Goal: Task Accomplishment & Management: Manage account settings

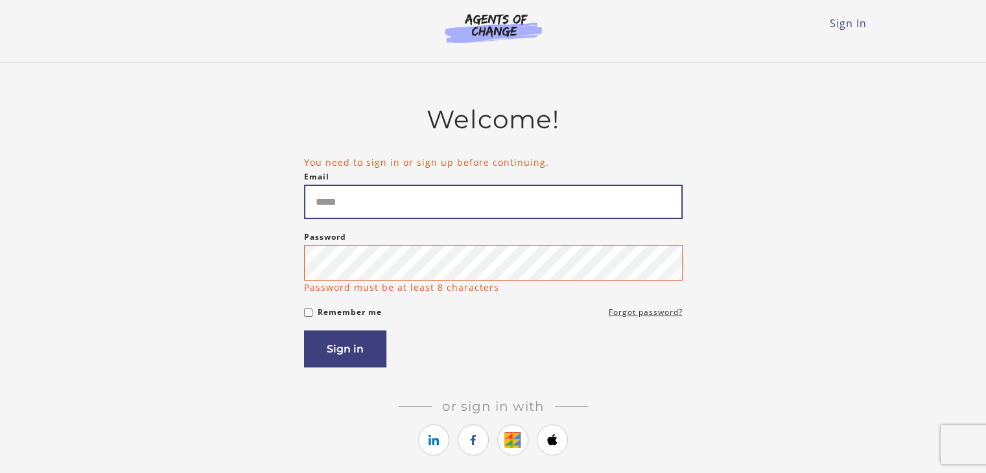
drag, startPoint x: 0, startPoint y: 0, endPoint x: 340, endPoint y: 206, distance: 397.3
click at [340, 206] on input "Email" at bounding box center [493, 202] width 379 height 34
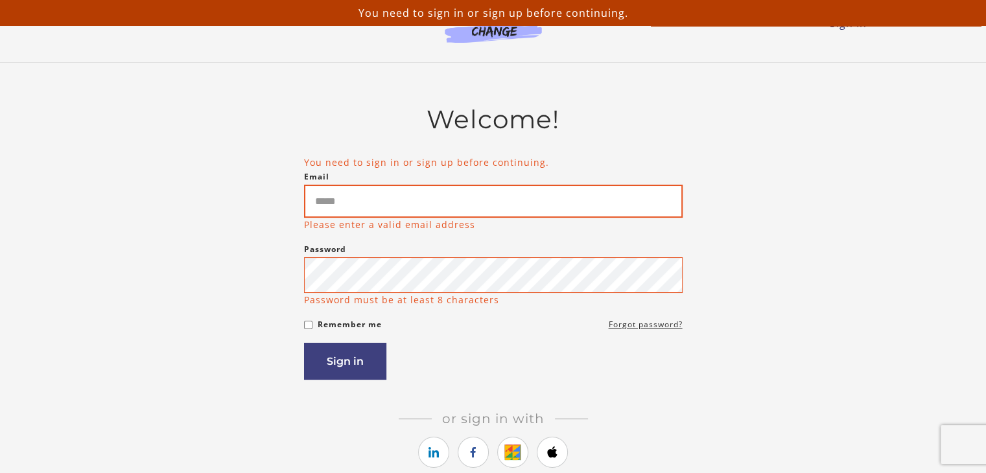
click at [358, 205] on input "Email" at bounding box center [493, 201] width 379 height 33
type input "**********"
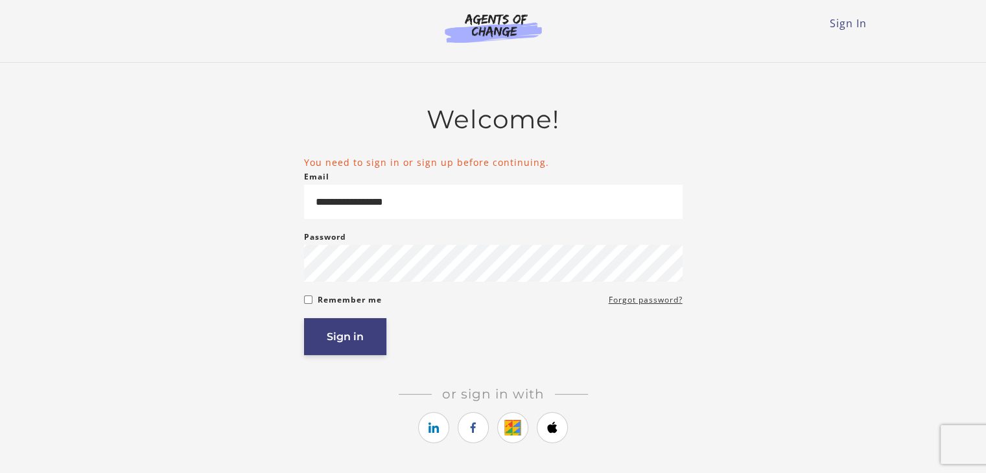
click at [353, 347] on button "Sign in" at bounding box center [345, 336] width 82 height 37
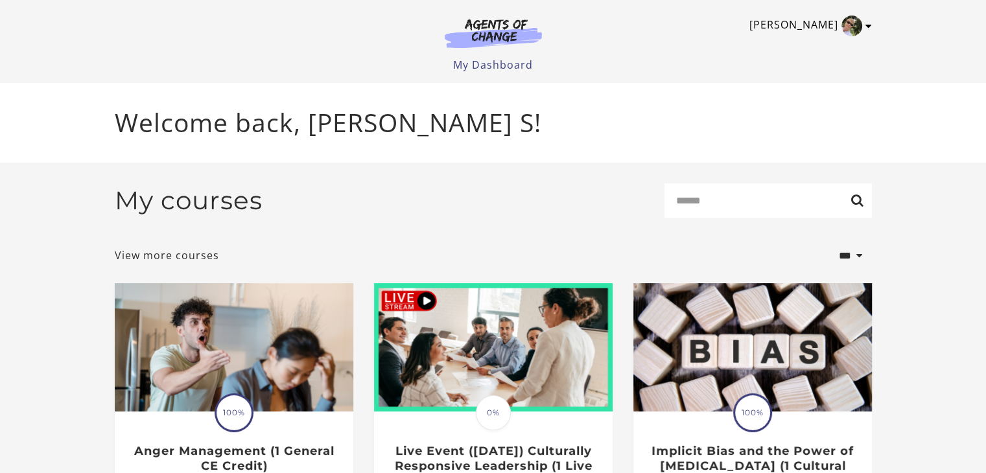
click at [868, 24] on icon "Toggle menu" at bounding box center [868, 26] width 6 height 10
click at [814, 47] on link "My Account" at bounding box center [818, 47] width 114 height 22
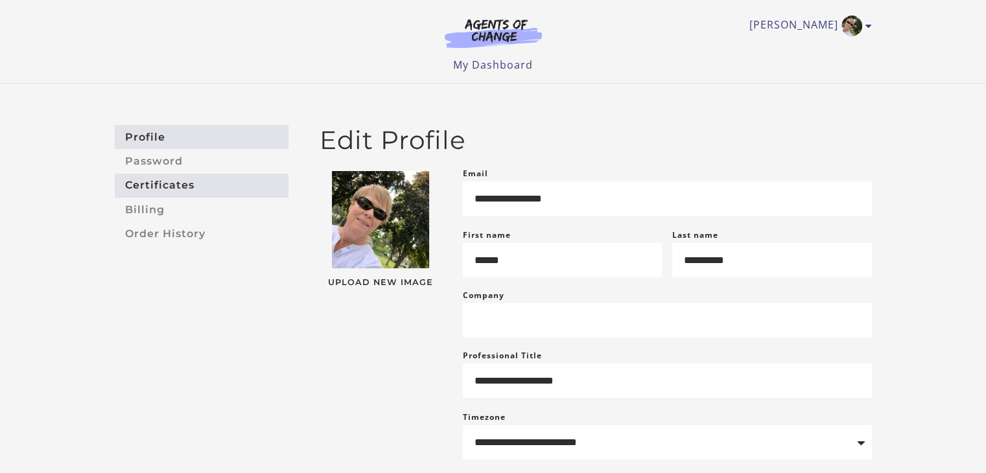
click at [182, 184] on link "Certificates" at bounding box center [202, 186] width 174 height 24
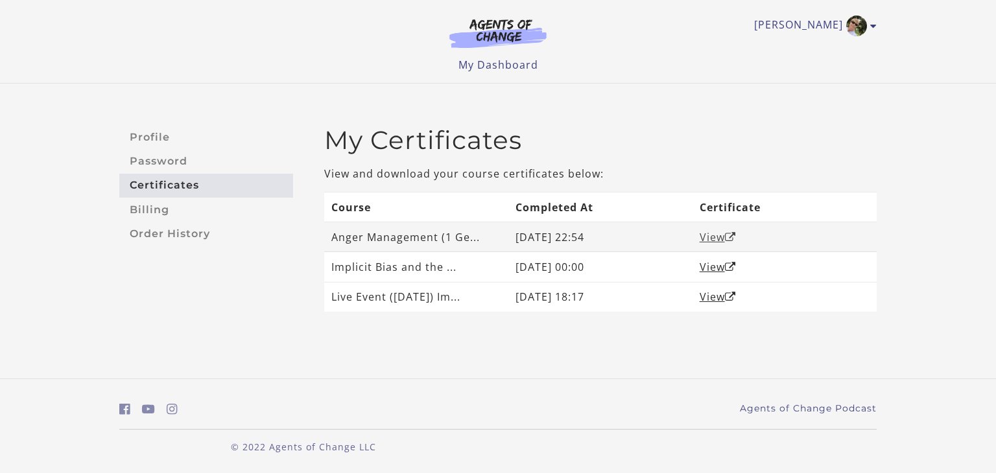
drag, startPoint x: 721, startPoint y: 226, endPoint x: 713, endPoint y: 231, distance: 9.9
click at [713, 231] on td "View" at bounding box center [784, 237] width 184 height 30
click at [708, 234] on link "View" at bounding box center [717, 237] width 36 height 14
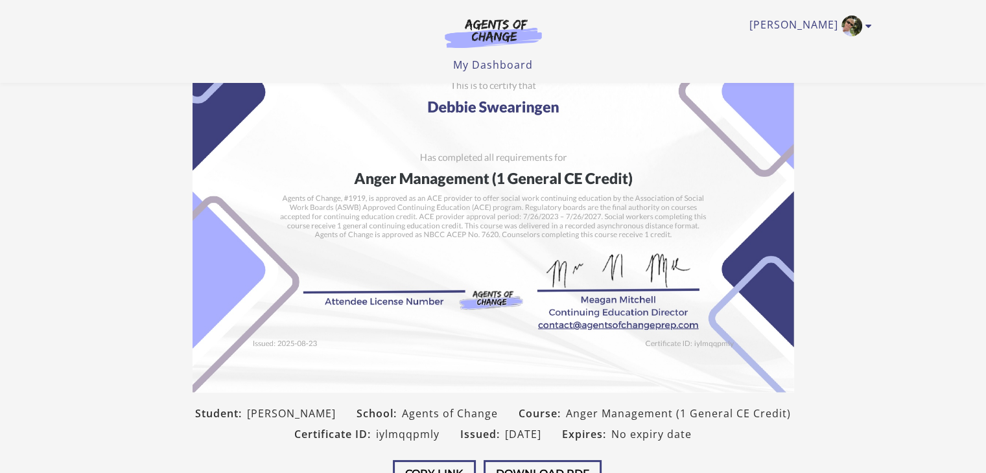
scroll to position [65, 0]
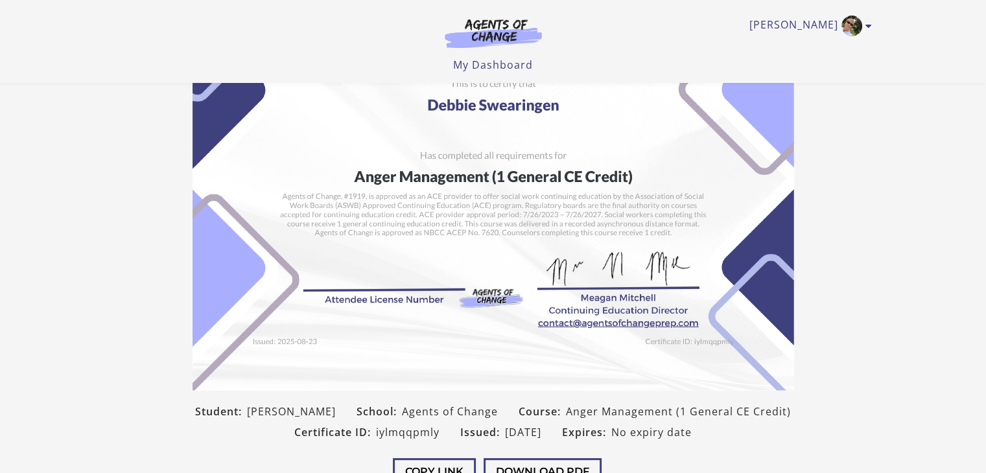
click at [333, 281] on img at bounding box center [494, 178] width 602 height 425
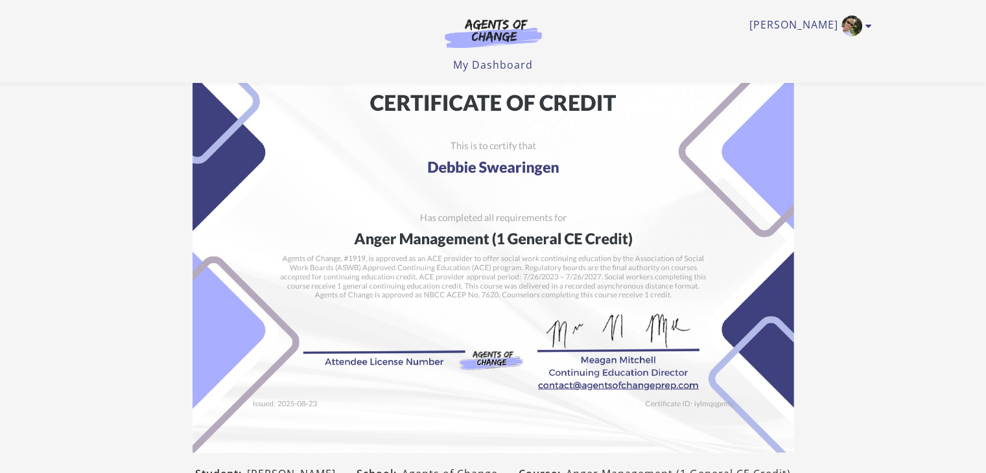
scroll to position [0, 0]
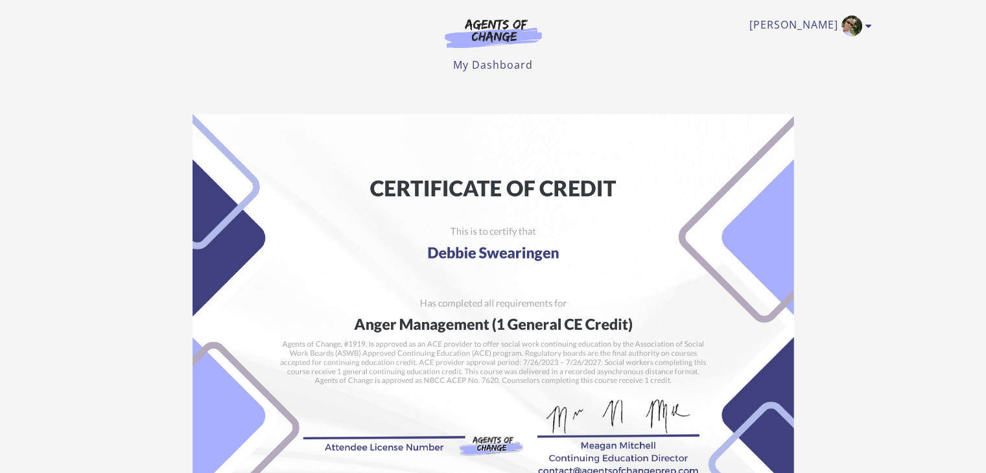
click at [638, 62] on ul "My Dashboard My Account Support Sign Out" at bounding box center [493, 65] width 757 height 16
click at [526, 62] on link "My Dashboard" at bounding box center [493, 65] width 80 height 14
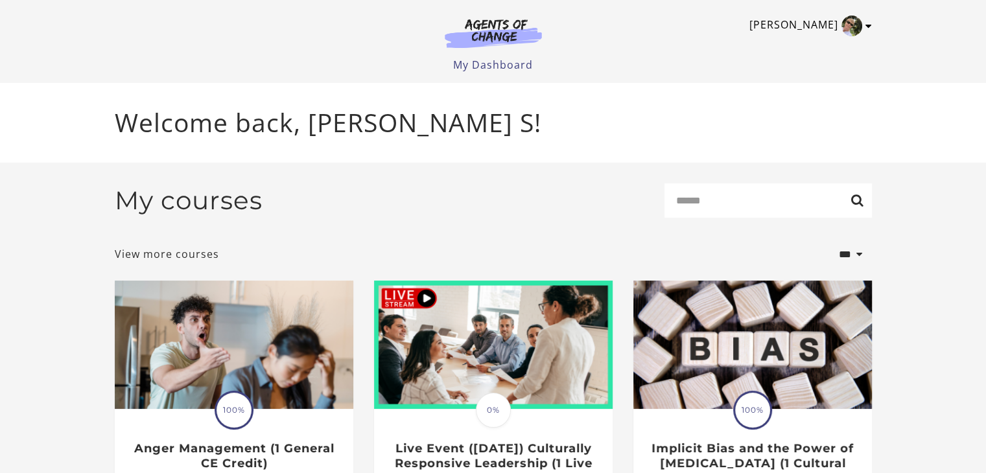
drag, startPoint x: 0, startPoint y: 0, endPoint x: 870, endPoint y: 25, distance: 870.3
click at [870, 25] on icon "Toggle menu" at bounding box center [868, 26] width 6 height 10
click at [818, 45] on link "My Account" at bounding box center [818, 47] width 114 height 22
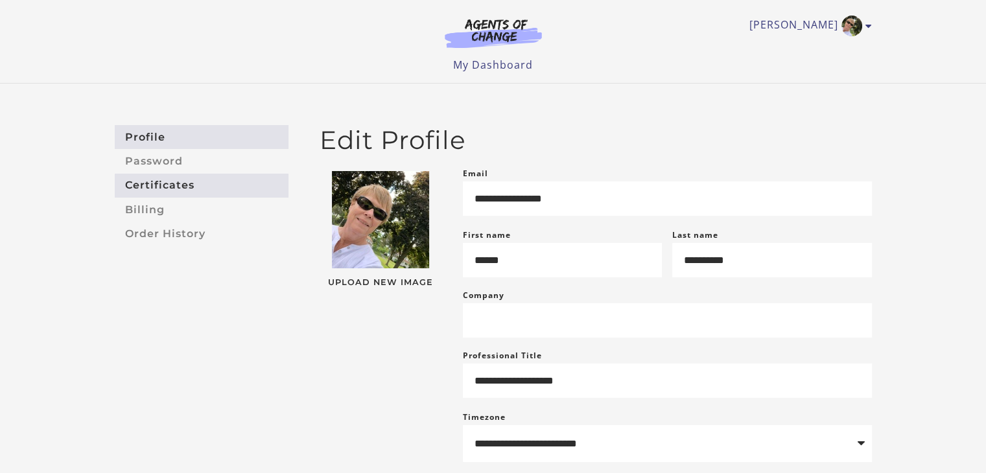
click at [156, 182] on link "Certificates" at bounding box center [202, 186] width 174 height 24
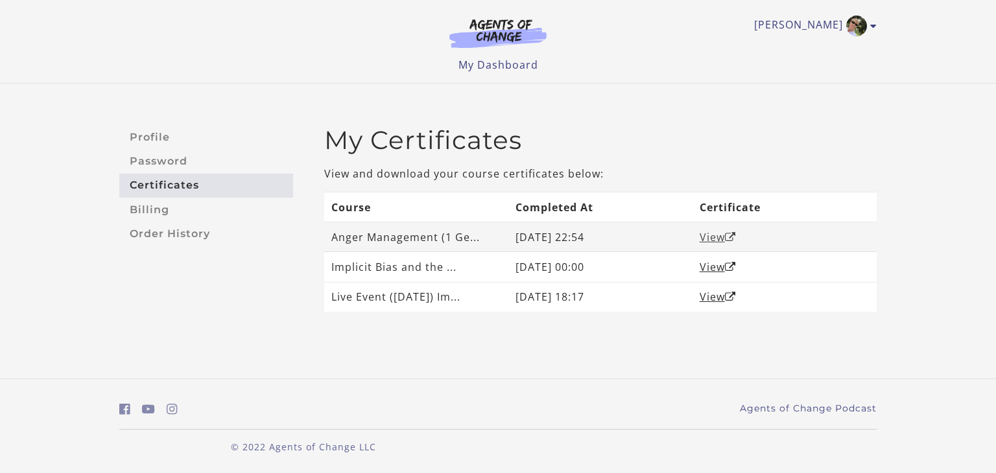
click at [714, 238] on link "View" at bounding box center [717, 237] width 36 height 14
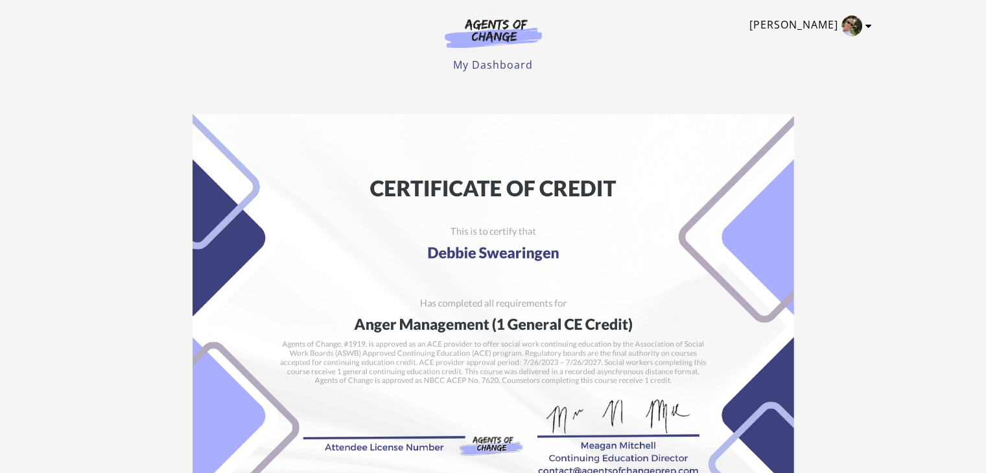
click at [871, 27] on icon "Toggle menu" at bounding box center [868, 26] width 6 height 10
click at [806, 43] on link "My Account" at bounding box center [818, 47] width 114 height 22
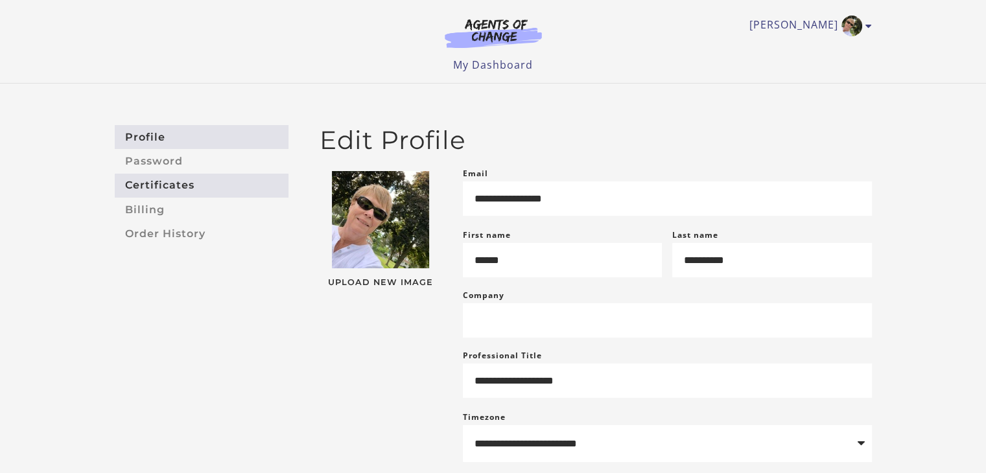
click at [169, 191] on link "Certificates" at bounding box center [202, 186] width 174 height 24
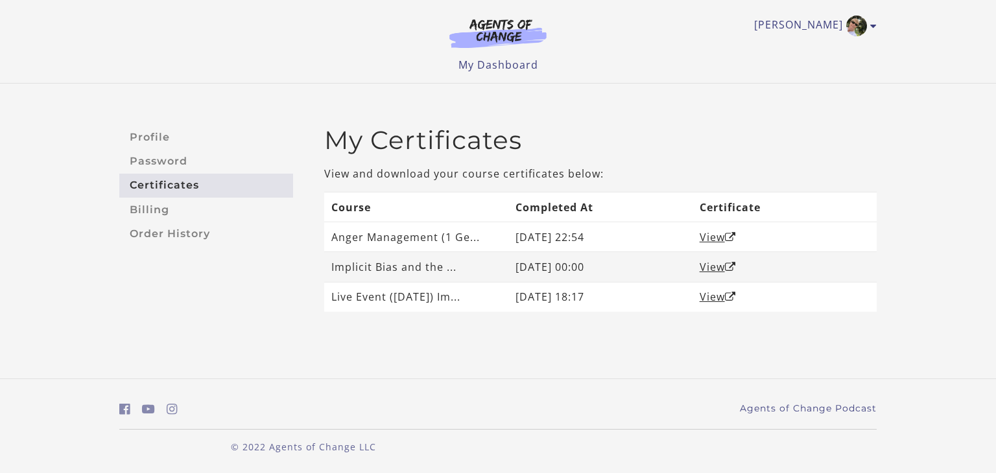
click at [381, 272] on td "Implicit Bias and the ..." at bounding box center [416, 267] width 184 height 30
click at [708, 268] on link "View" at bounding box center [717, 267] width 36 height 14
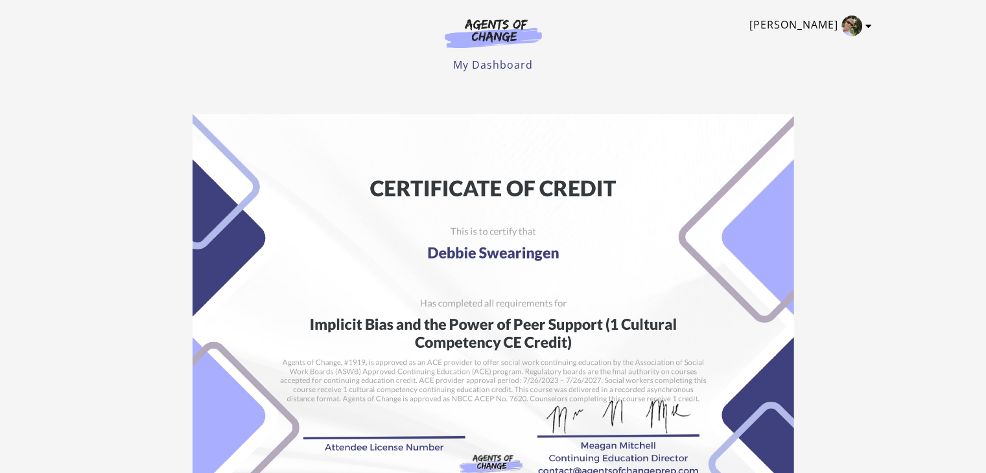
click at [871, 25] on icon "Toggle menu" at bounding box center [868, 26] width 6 height 10
click at [796, 42] on link "My Account" at bounding box center [818, 47] width 114 height 22
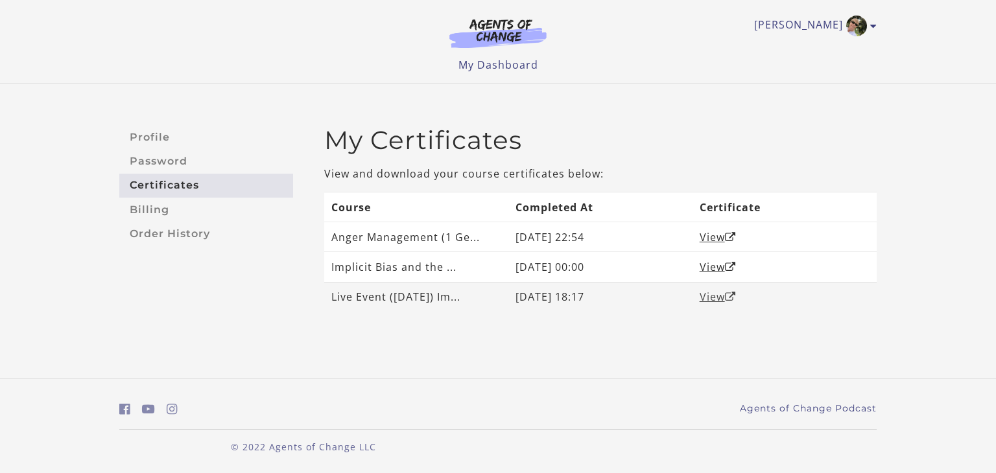
click at [708, 299] on link "View" at bounding box center [717, 297] width 36 height 14
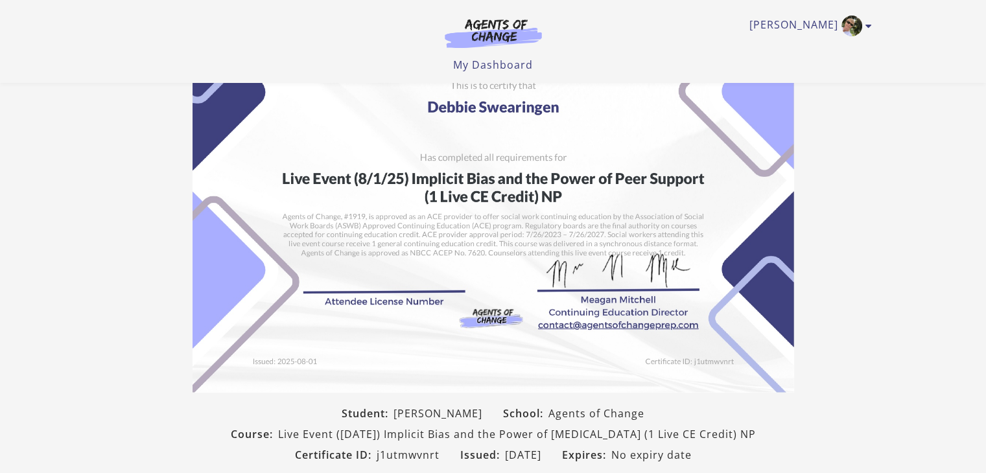
scroll to position [65, 0]
